Goal: Transaction & Acquisition: Subscribe to service/newsletter

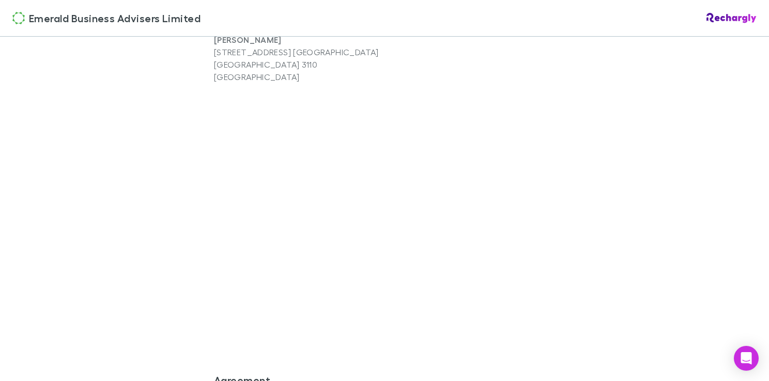
scroll to position [930, 0]
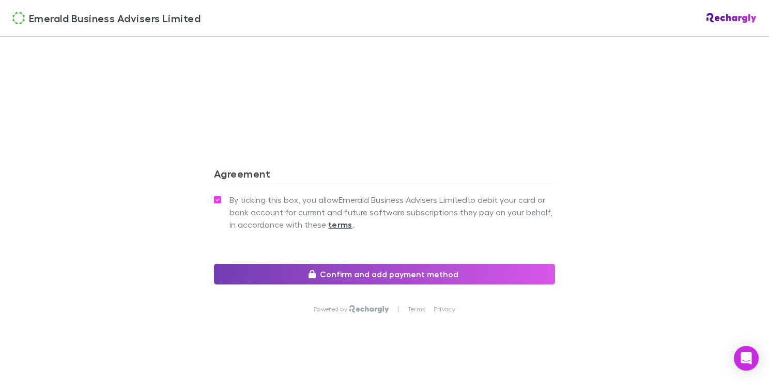
click at [376, 278] on button "Confirm and add payment method" at bounding box center [384, 274] width 341 height 21
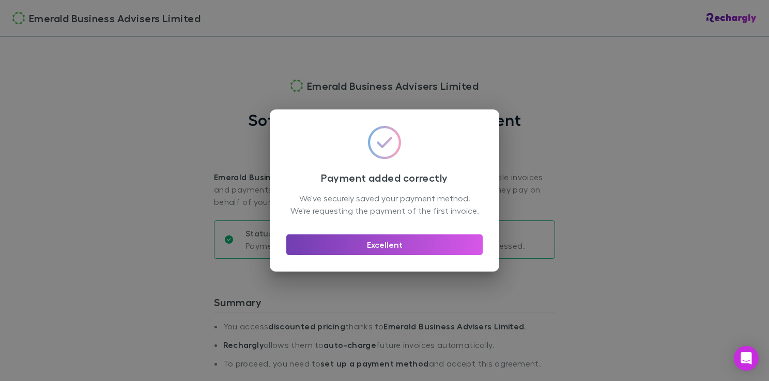
click at [404, 251] on button "Excellent" at bounding box center [384, 245] width 196 height 21
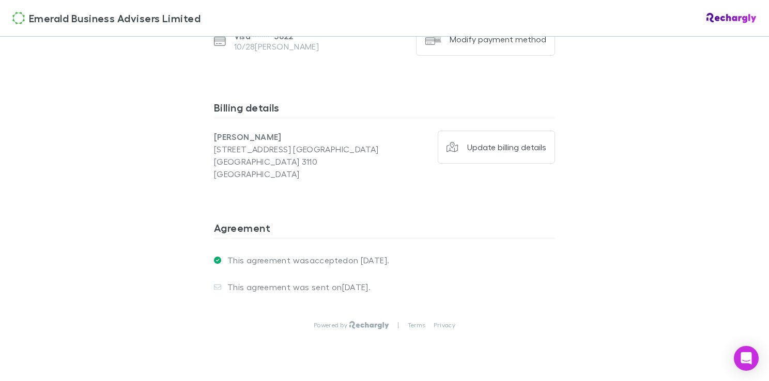
scroll to position [785, 0]
